Goal: Communication & Community: Ask a question

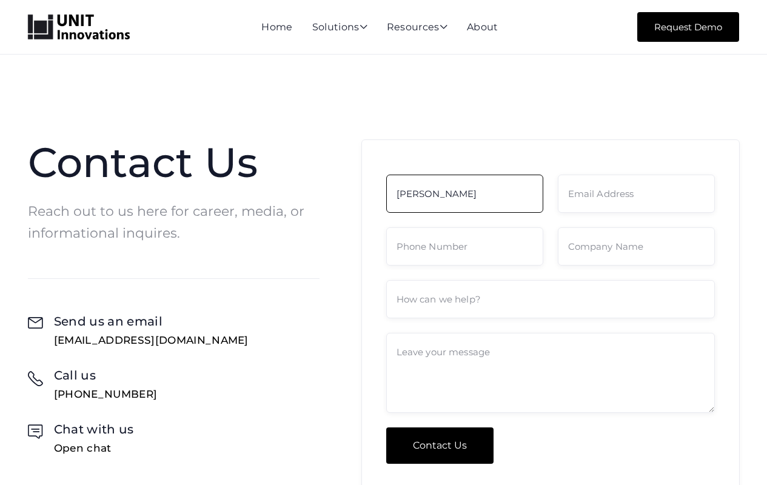
type input "[PERSON_NAME]"
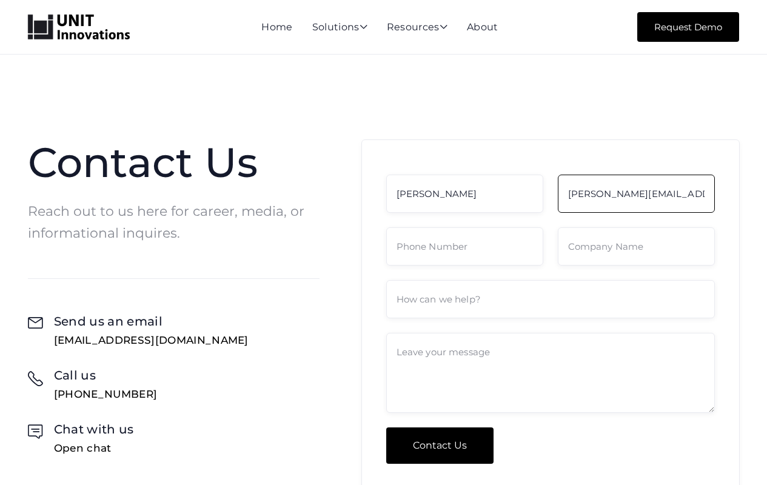
type input "[PERSON_NAME][EMAIL_ADDRESS][PERSON_NAME][DOMAIN_NAME]"
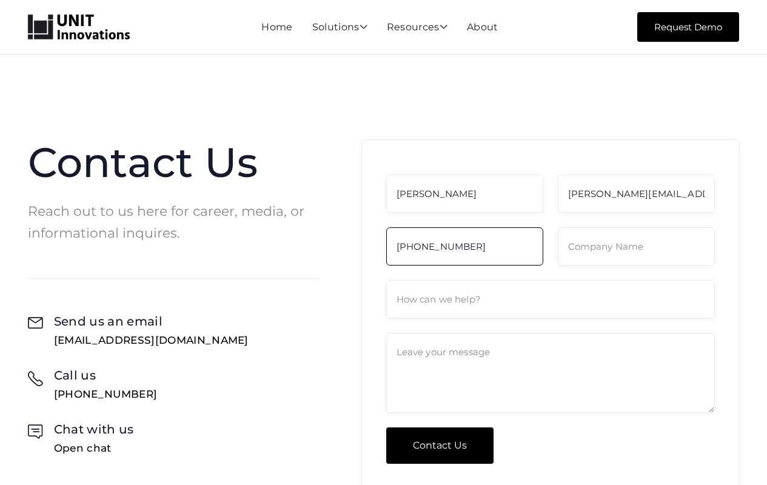
type input "[PHONE_NUMBER]"
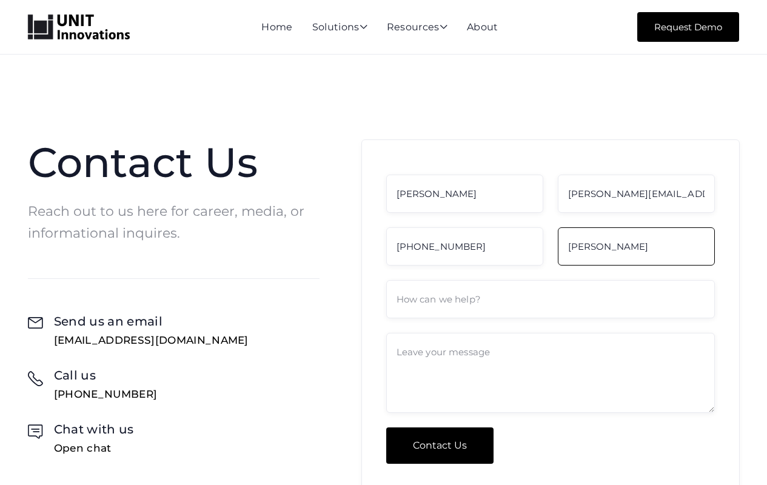
type input "[PERSON_NAME]"
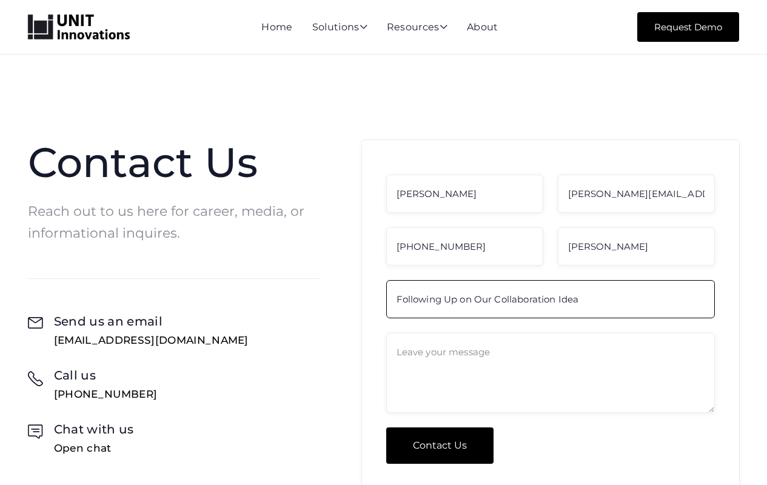
type input "Following Up on Our Collaboration Idea"
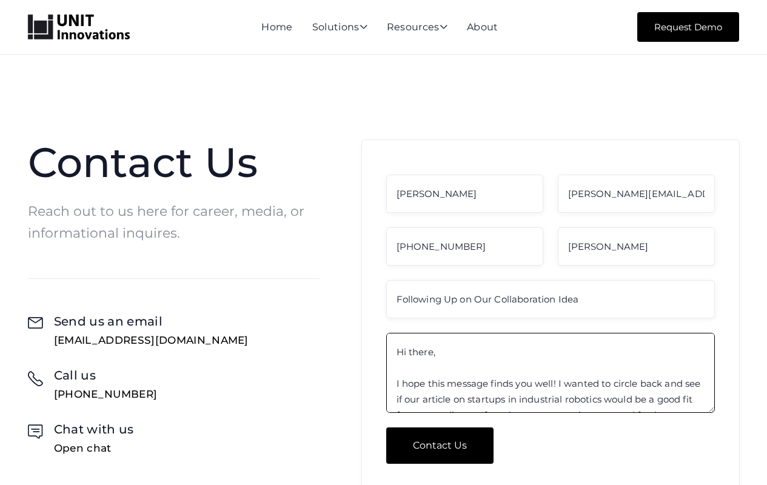
scroll to position [56, 0]
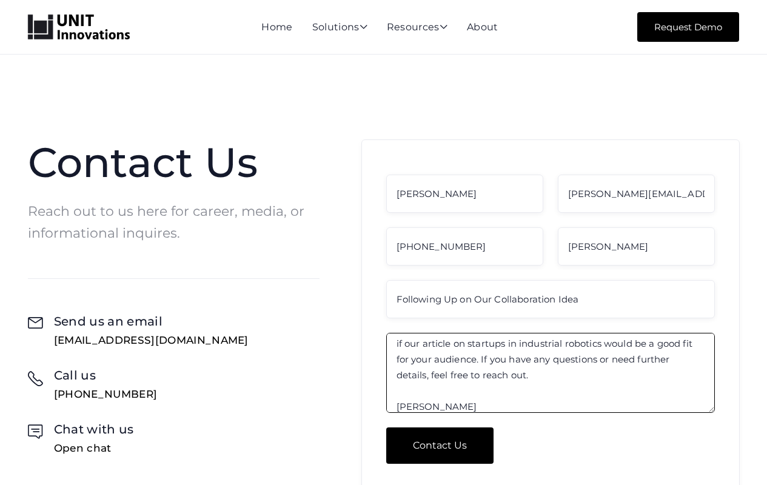
type textarea "Hi there, I hope this message finds you well! I wanted to circle back and see i…"
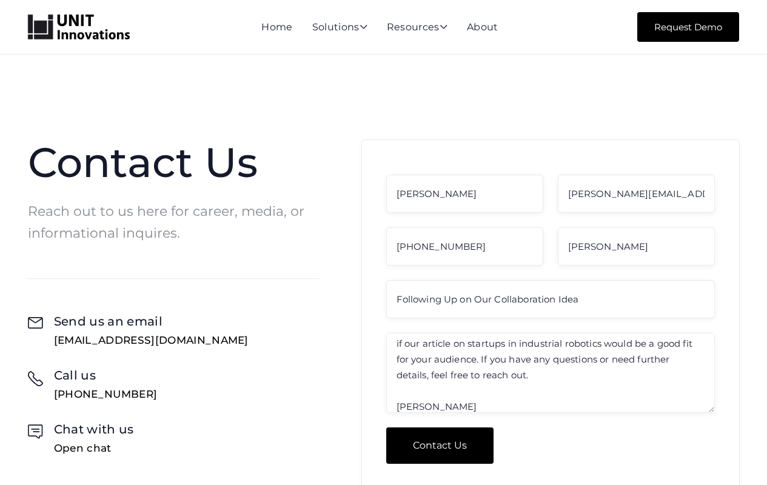
click at [439, 445] on input "Contact Us" at bounding box center [439, 445] width 107 height 36
type input "Please wait..."
